Goal: Task Accomplishment & Management: Complete application form

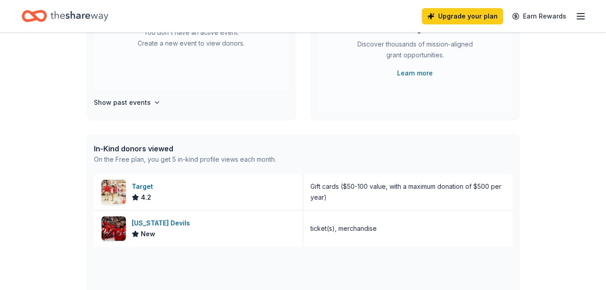
scroll to position [145, 0]
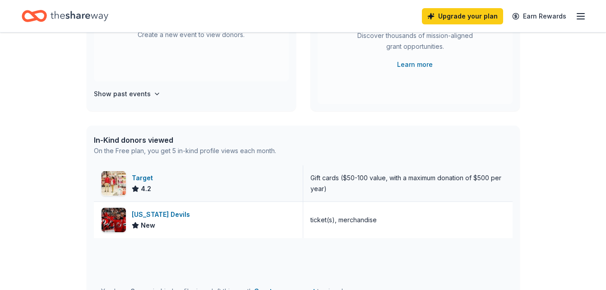
click at [479, 177] on div "Gift cards ($50-100 value, with a maximum donation of $500 per year)" at bounding box center [407, 183] width 195 height 22
click at [126, 186] on div "Target 4.2" at bounding box center [198, 183] width 209 height 36
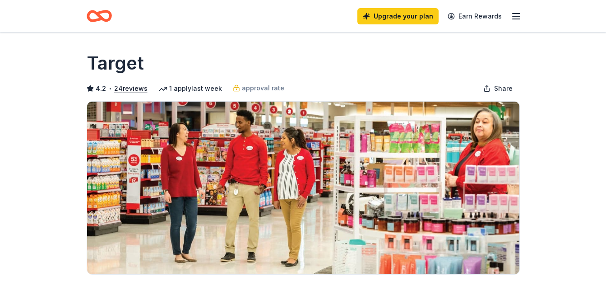
click at [605, 36] on html "Upgrade your plan Earn Rewards Share Target 4.2 • 24 reviews 1 apply last week …" at bounding box center [303, 145] width 606 height 290
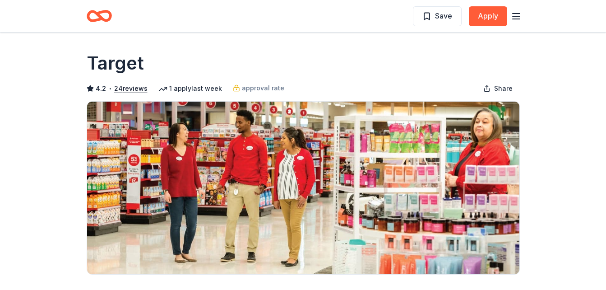
click at [161, 90] on icon at bounding box center [162, 88] width 9 height 9
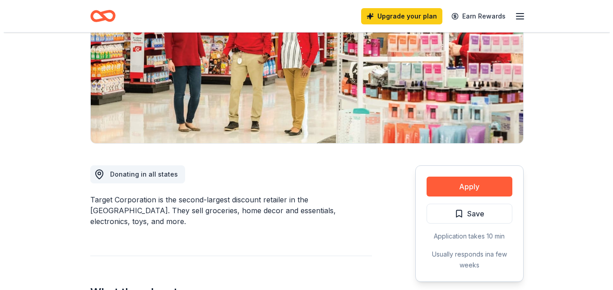
scroll to position [133, 0]
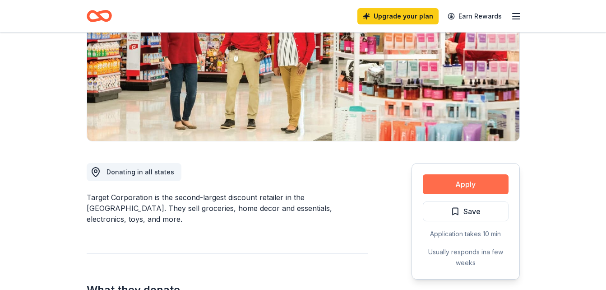
click at [457, 181] on button "Apply" at bounding box center [466, 184] width 86 height 20
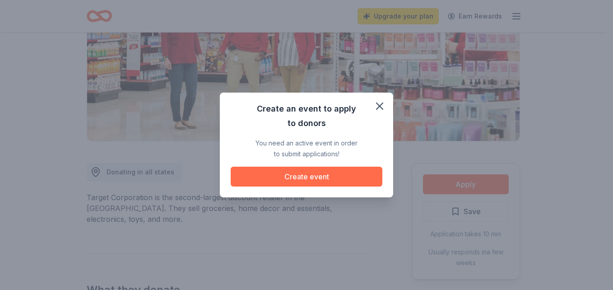
click at [280, 172] on button "Create event" at bounding box center [307, 176] width 152 height 20
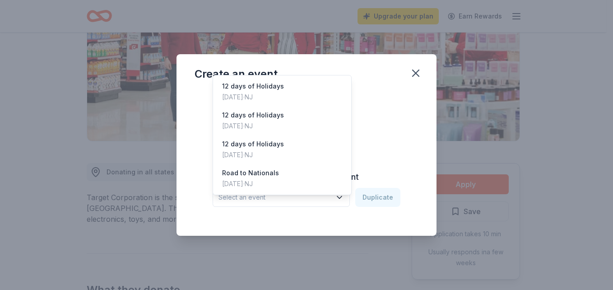
click at [276, 200] on span "Select an event" at bounding box center [274, 197] width 113 height 11
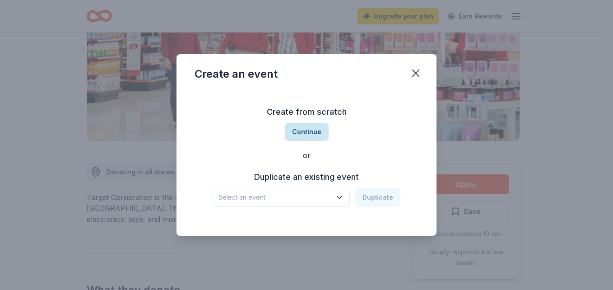
click at [315, 126] on button "Continue" at bounding box center [307, 132] width 44 height 18
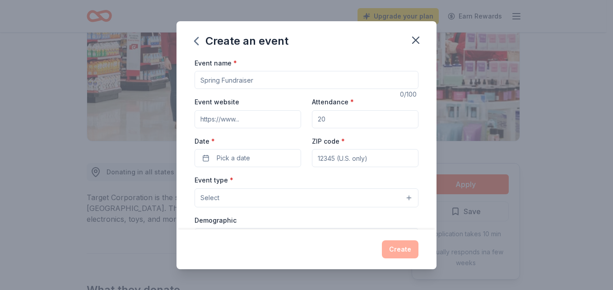
click at [306, 77] on input "Event name *" at bounding box center [306, 80] width 224 height 18
type input "s"
click at [309, 74] on input "Season *" at bounding box center [306, 80] width 224 height 18
type input "Season 8 make it great"
click at [360, 125] on input "Attendance *" at bounding box center [365, 119] width 106 height 18
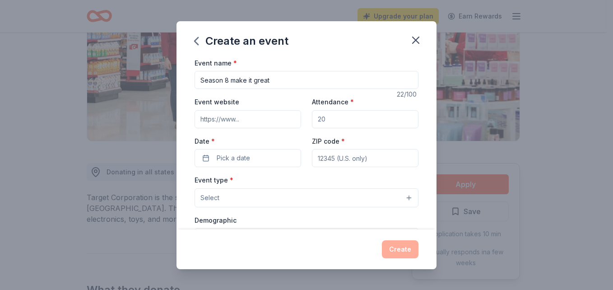
click at [360, 125] on input "Attendance *" at bounding box center [365, 119] width 106 height 18
type input "200"
click at [248, 152] on button "Pick a date" at bounding box center [247, 158] width 106 height 18
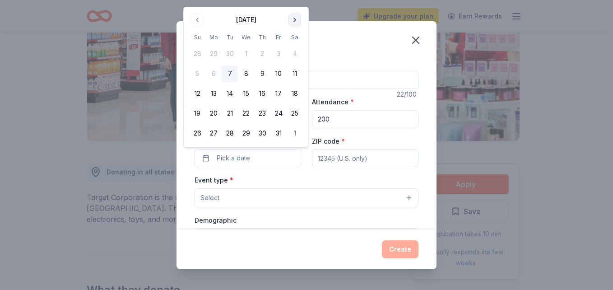
click at [296, 22] on button "Go to next month" at bounding box center [294, 20] width 13 height 13
click at [296, 22] on div "October 2025 Su Mo Tu We Th Fr Sa 28 29 30 1 2 3 4 5 6 7 8 9 10 11 12 13 14 15 …" at bounding box center [246, 77] width 114 height 129
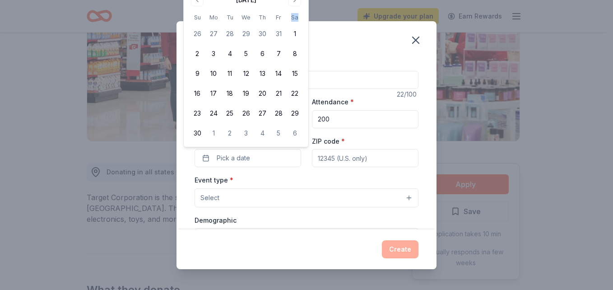
click at [296, 22] on th "Sa" at bounding box center [294, 17] width 16 height 9
drag, startPoint x: 296, startPoint y: 22, endPoint x: 295, endPoint y: 1, distance: 20.8
click at [295, 1] on button "Go to next month" at bounding box center [294, 0] width 13 height 13
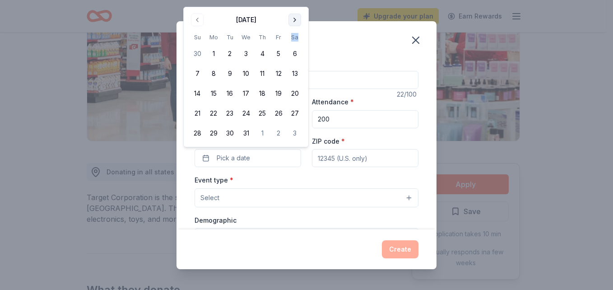
click at [295, 16] on button "Go to next month" at bounding box center [294, 20] width 13 height 13
click at [263, 70] on button "8" at bounding box center [262, 73] width 16 height 16
click at [341, 154] on input "ZIP code *" at bounding box center [365, 158] width 106 height 18
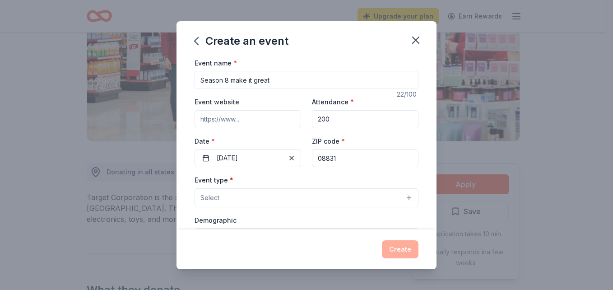
type input "08831"
click at [257, 191] on button "Select" at bounding box center [306, 197] width 224 height 19
click at [249, 197] on button "Select" at bounding box center [306, 197] width 224 height 19
click at [423, 220] on div "Event name * Season 8 make it great 22 /100 Event website Attendance * 200 Date…" at bounding box center [306, 143] width 260 height 172
drag, startPoint x: 429, startPoint y: 101, endPoint x: 431, endPoint y: 117, distance: 16.4
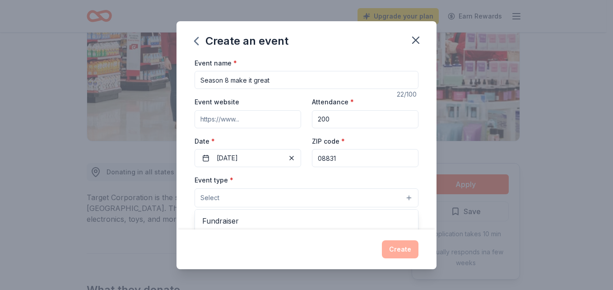
click at [431, 117] on div "Event name * Season 8 make it great 22 /100 Event website Attendance * 200 Date…" at bounding box center [306, 143] width 260 height 172
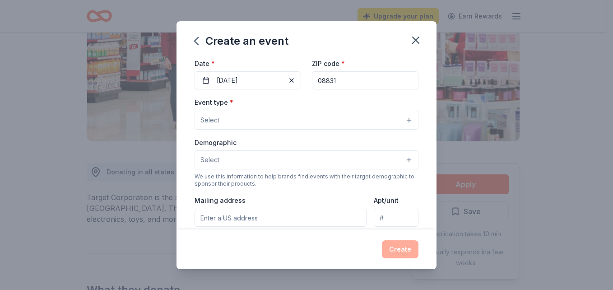
scroll to position [80, 0]
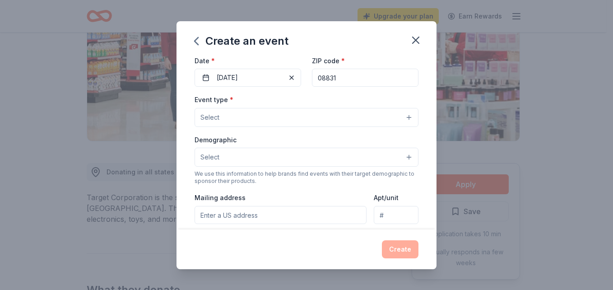
click at [358, 115] on button "Select" at bounding box center [306, 117] width 224 height 19
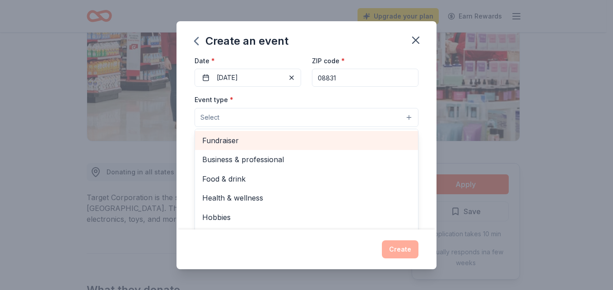
click at [330, 142] on span "Fundraiser" at bounding box center [306, 140] width 208 height 12
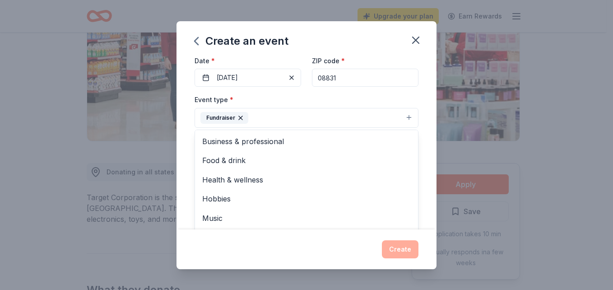
click at [420, 170] on div "Event name * Season 8 make it great 22 /100 Event website Attendance * 200 Date…" at bounding box center [306, 143] width 260 height 172
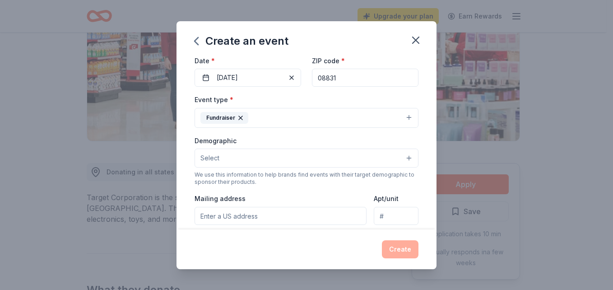
click at [386, 161] on button "Select" at bounding box center [306, 157] width 224 height 19
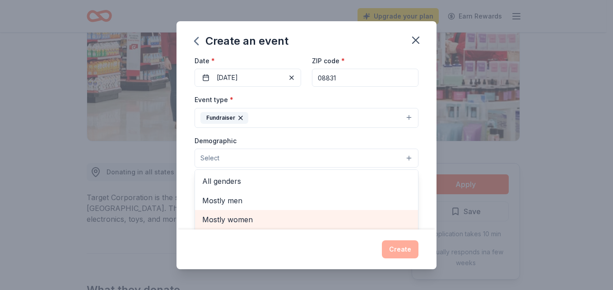
click at [320, 217] on span "Mostly women" at bounding box center [306, 219] width 208 height 12
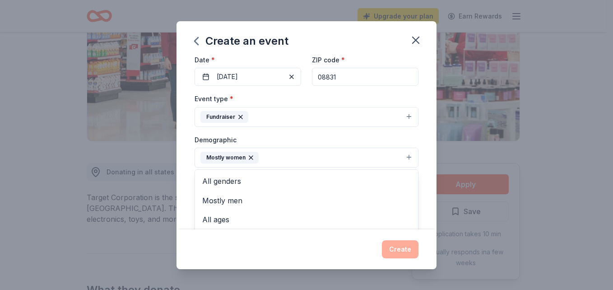
click at [424, 215] on div "Event name * Season 8 make it great 22 /100 Event website Attendance * 200 Date…" at bounding box center [306, 143] width 260 height 172
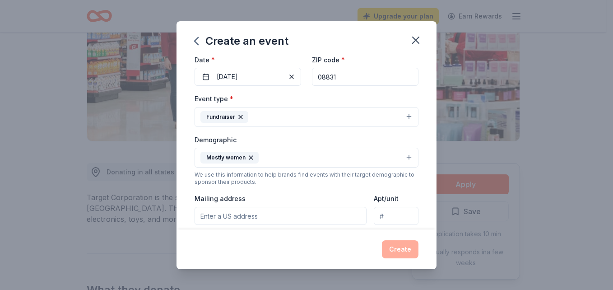
click at [384, 154] on button "Mostly women" at bounding box center [306, 158] width 224 height 20
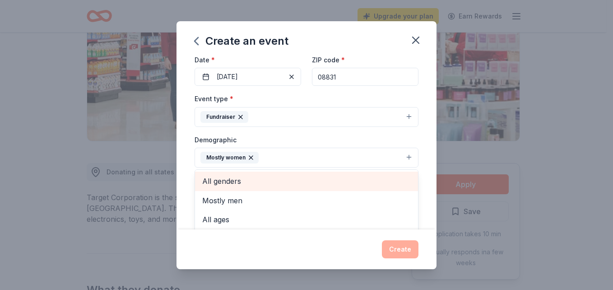
click at [364, 183] on span "All genders" at bounding box center [306, 181] width 208 height 12
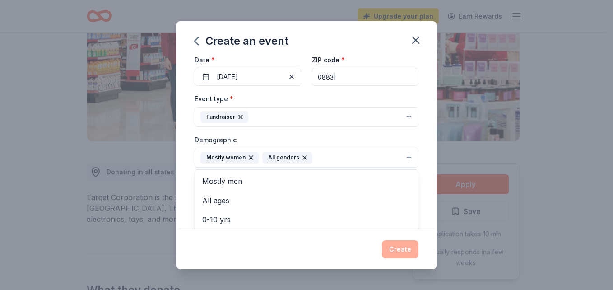
click at [248, 155] on icon "button" at bounding box center [250, 157] width 7 height 7
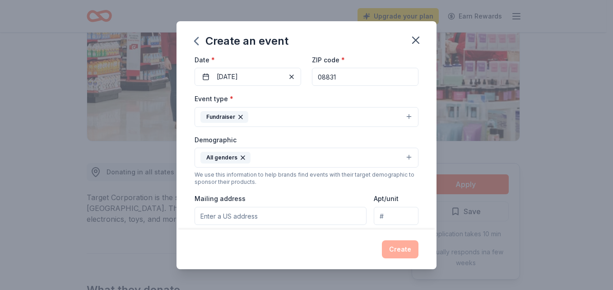
click at [276, 215] on input "Mailing address" at bounding box center [280, 216] width 172 height 18
type input "52 palomino dr"
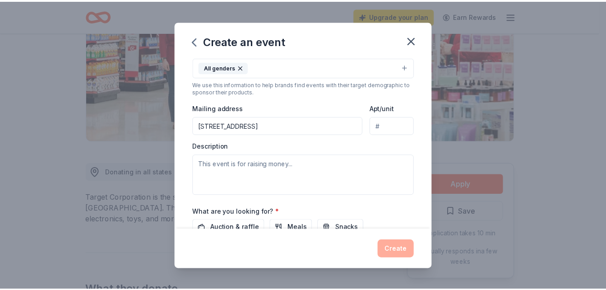
scroll to position [173, 0]
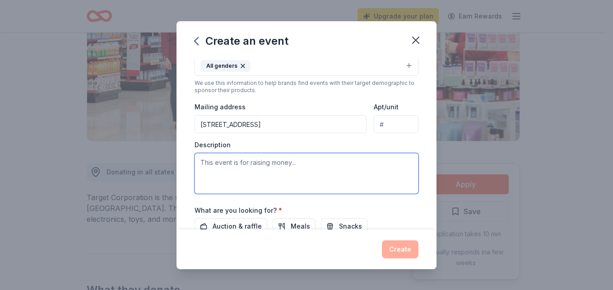
click at [324, 163] on textarea at bounding box center [306, 173] width 224 height 41
type textarea "s"
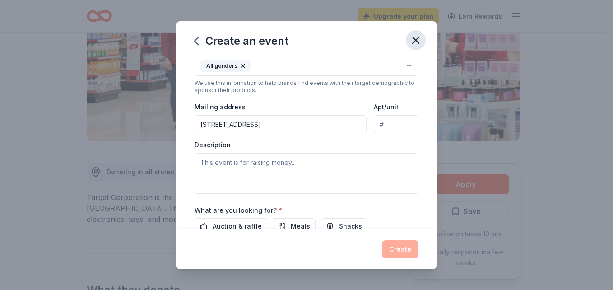
click at [414, 35] on icon "button" at bounding box center [415, 40] width 13 height 13
